Goal: Task Accomplishment & Management: Use online tool/utility

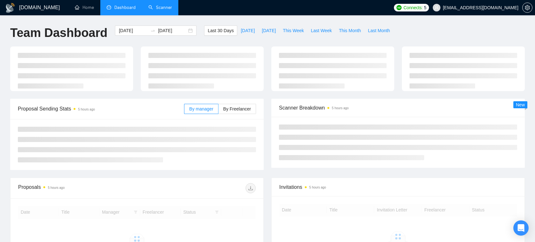
click at [161, 8] on link "Scanner" at bounding box center [160, 7] width 24 height 5
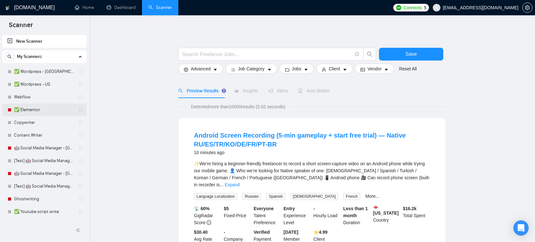
click at [32, 110] on link "✅ Elementor" at bounding box center [44, 109] width 61 height 13
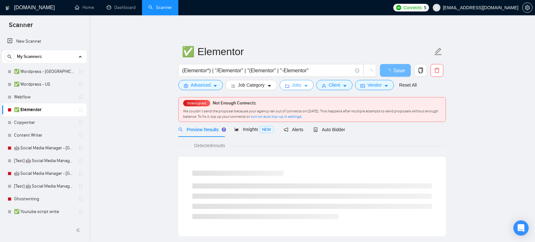
click at [302, 87] on span "Jobs" at bounding box center [297, 85] width 10 height 7
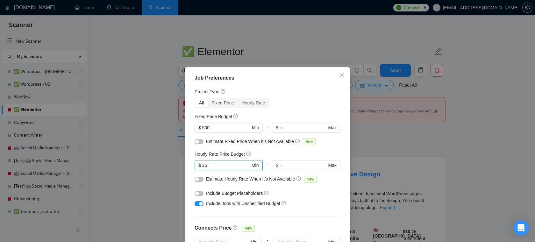
scroll to position [14, 0]
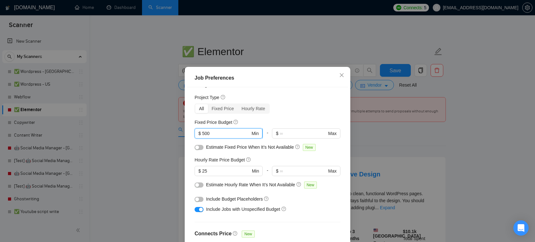
click at [227, 132] on input "500" at bounding box center [226, 133] width 48 height 7
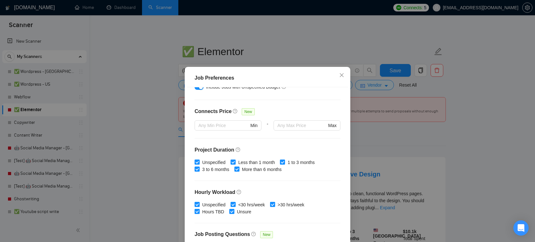
scroll to position [137, 0]
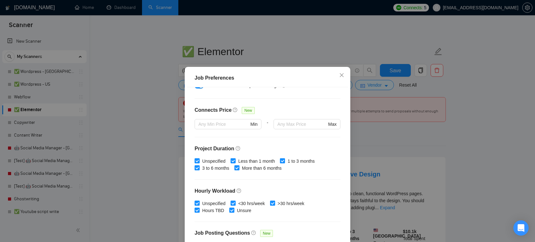
click at [273, 45] on div "Job Preferences Budget Project Type All Fixed Price Hourly Rate Fixed Price Bud…" at bounding box center [267, 121] width 535 height 242
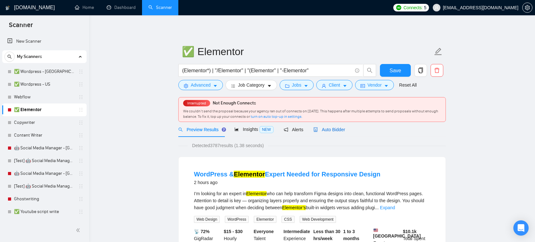
click at [328, 132] on span "Auto Bidder" at bounding box center [329, 129] width 32 height 5
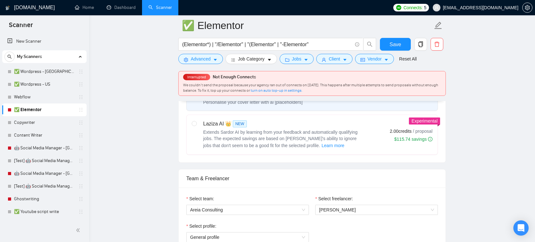
scroll to position [260, 0]
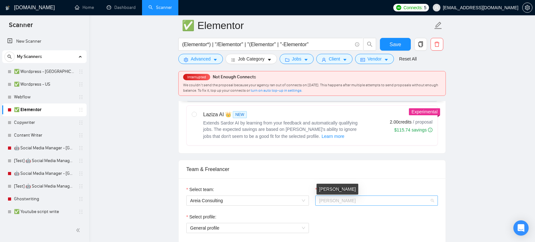
click at [352, 205] on span "[PERSON_NAME]" at bounding box center [376, 201] width 115 height 10
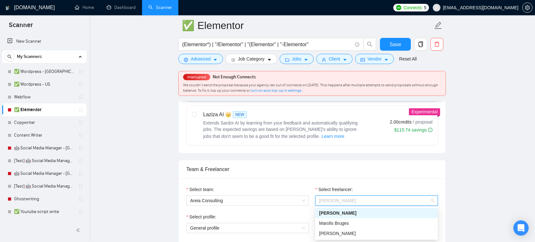
click at [329, 162] on div "Team & Freelancer" at bounding box center [312, 169] width 252 height 18
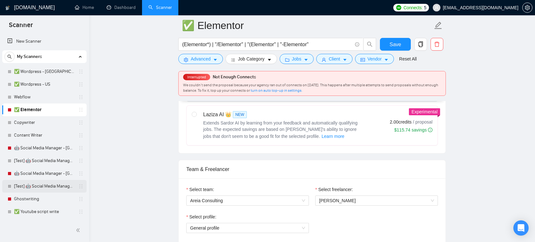
scroll to position [369, 0]
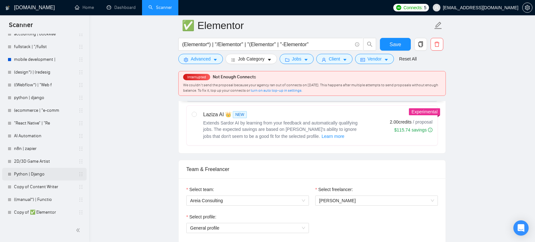
click at [32, 171] on link "Python | Django" at bounding box center [44, 174] width 61 height 13
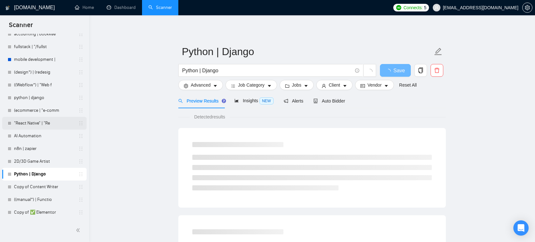
click at [37, 126] on link ""React Native" | "Re" at bounding box center [44, 123] width 61 height 13
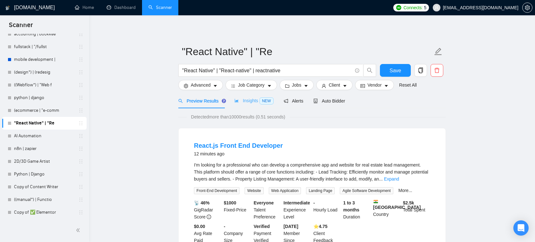
click at [256, 106] on div "Insights NEW" at bounding box center [253, 100] width 39 height 15
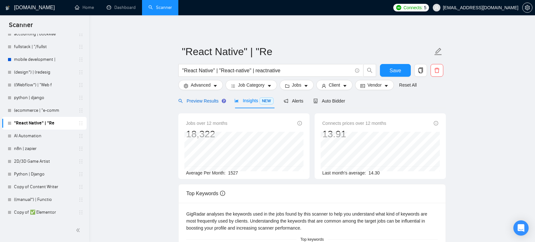
click at [212, 98] on div "Preview Results" at bounding box center [201, 100] width 46 height 7
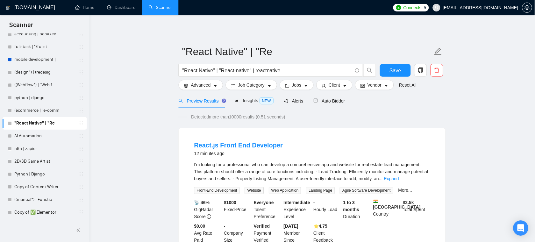
scroll to position [369, 0]
click at [264, 84] on span "Job Category" at bounding box center [251, 85] width 26 height 7
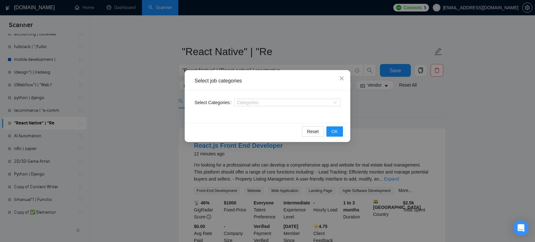
click at [291, 53] on div "Select job categories Select Categories Categories Reset OK" at bounding box center [267, 121] width 535 height 242
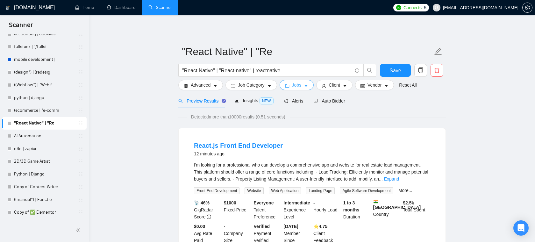
click at [291, 88] on button "Jobs" at bounding box center [297, 85] width 34 height 10
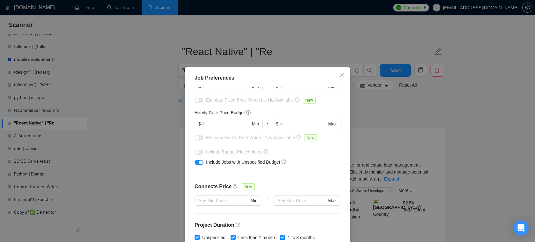
scroll to position [37, 0]
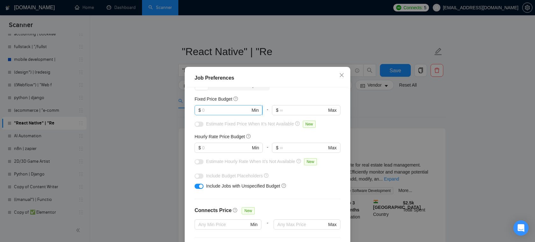
click at [223, 113] on input "text" at bounding box center [226, 110] width 48 height 7
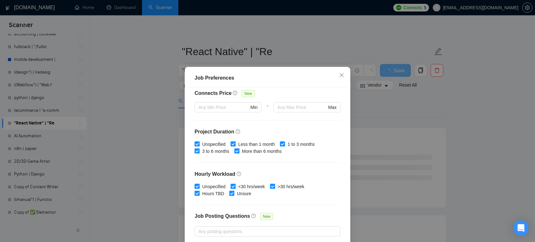
scroll to position [189, 0]
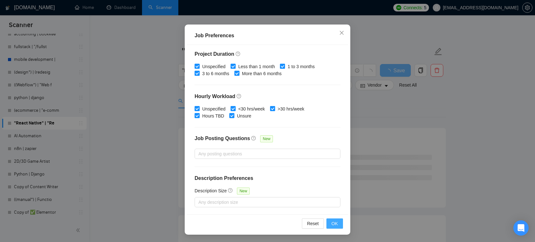
type input "8000"
click at [335, 224] on span "OK" at bounding box center [334, 223] width 6 height 7
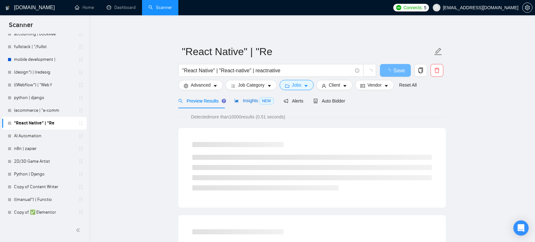
click at [260, 103] on span "Insights NEW" at bounding box center [253, 100] width 39 height 5
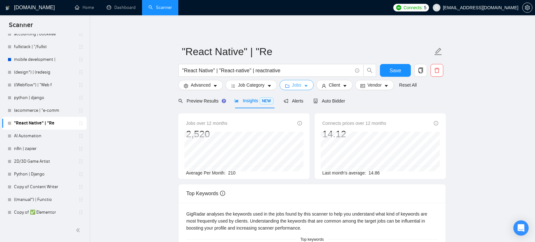
click at [298, 85] on span "Jobs" at bounding box center [297, 85] width 10 height 7
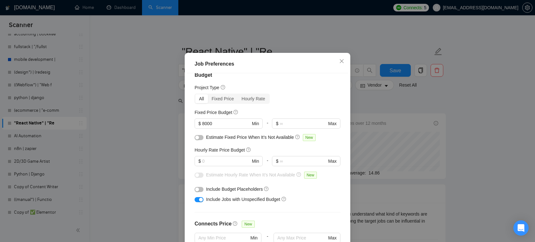
scroll to position [9, 0]
click at [340, 64] on icon "close" at bounding box center [341, 61] width 5 height 5
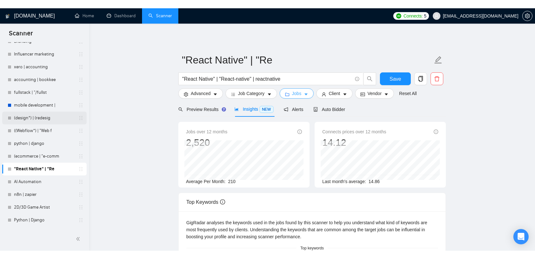
scroll to position [268, 0]
